Goal: Information Seeking & Learning: Learn about a topic

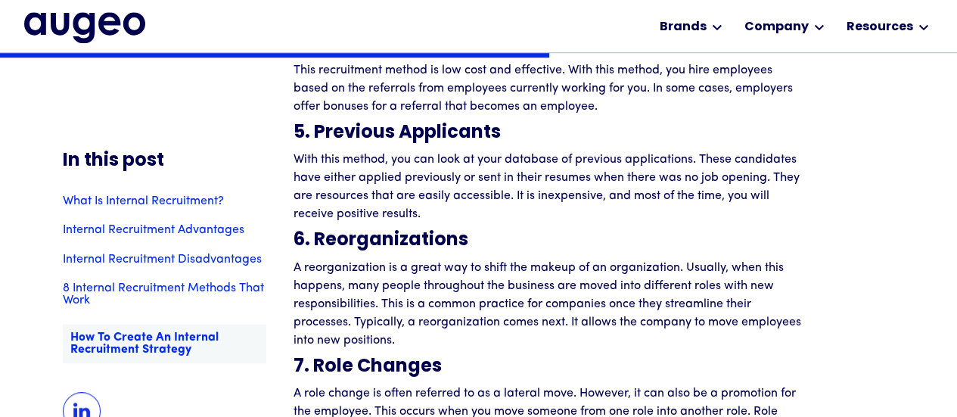
scroll to position [3433, 0]
